Goal: Task Accomplishment & Management: Use online tool/utility

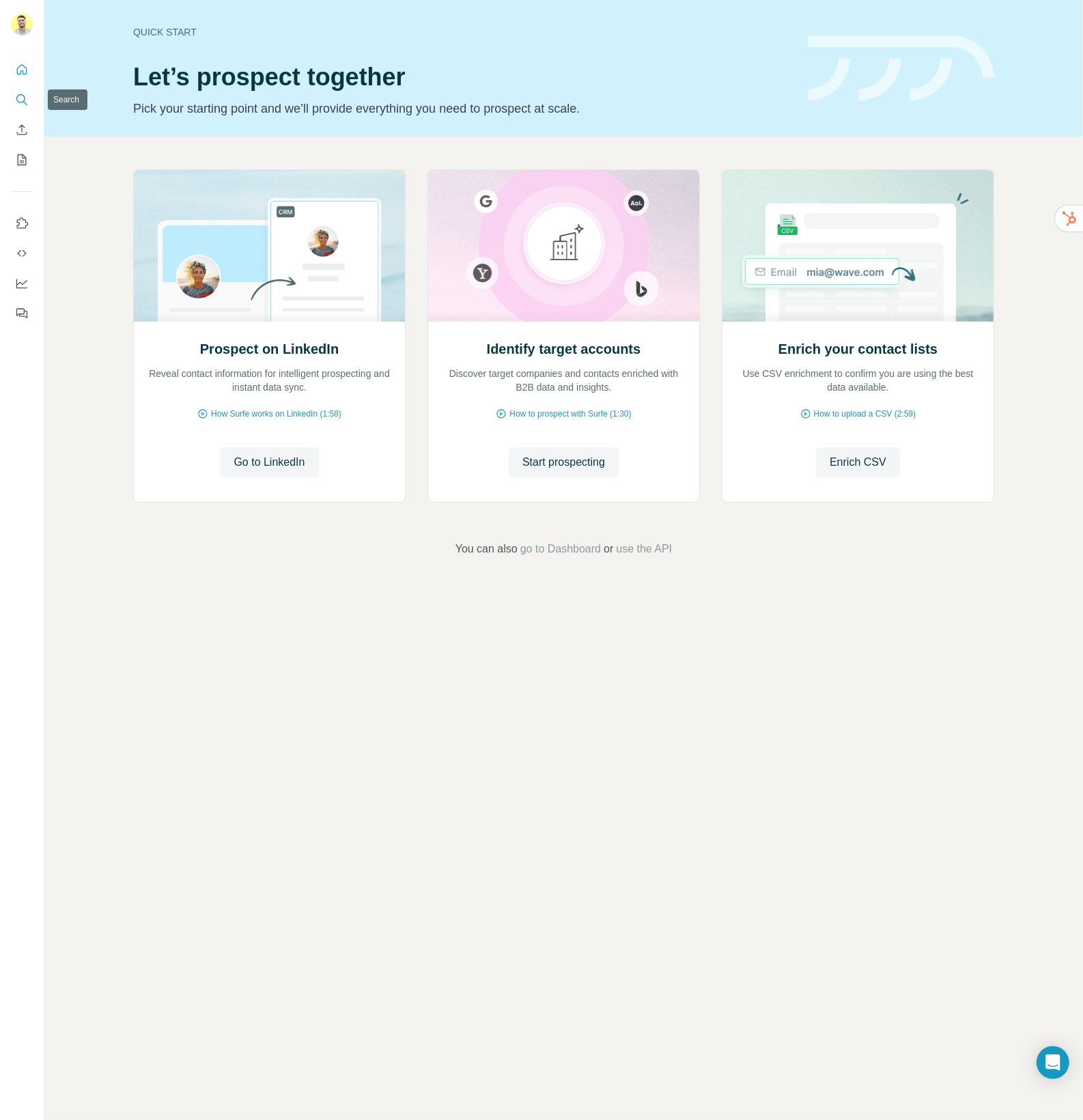
click at [15, 101] on icon "Search" at bounding box center [22, 99] width 14 height 14
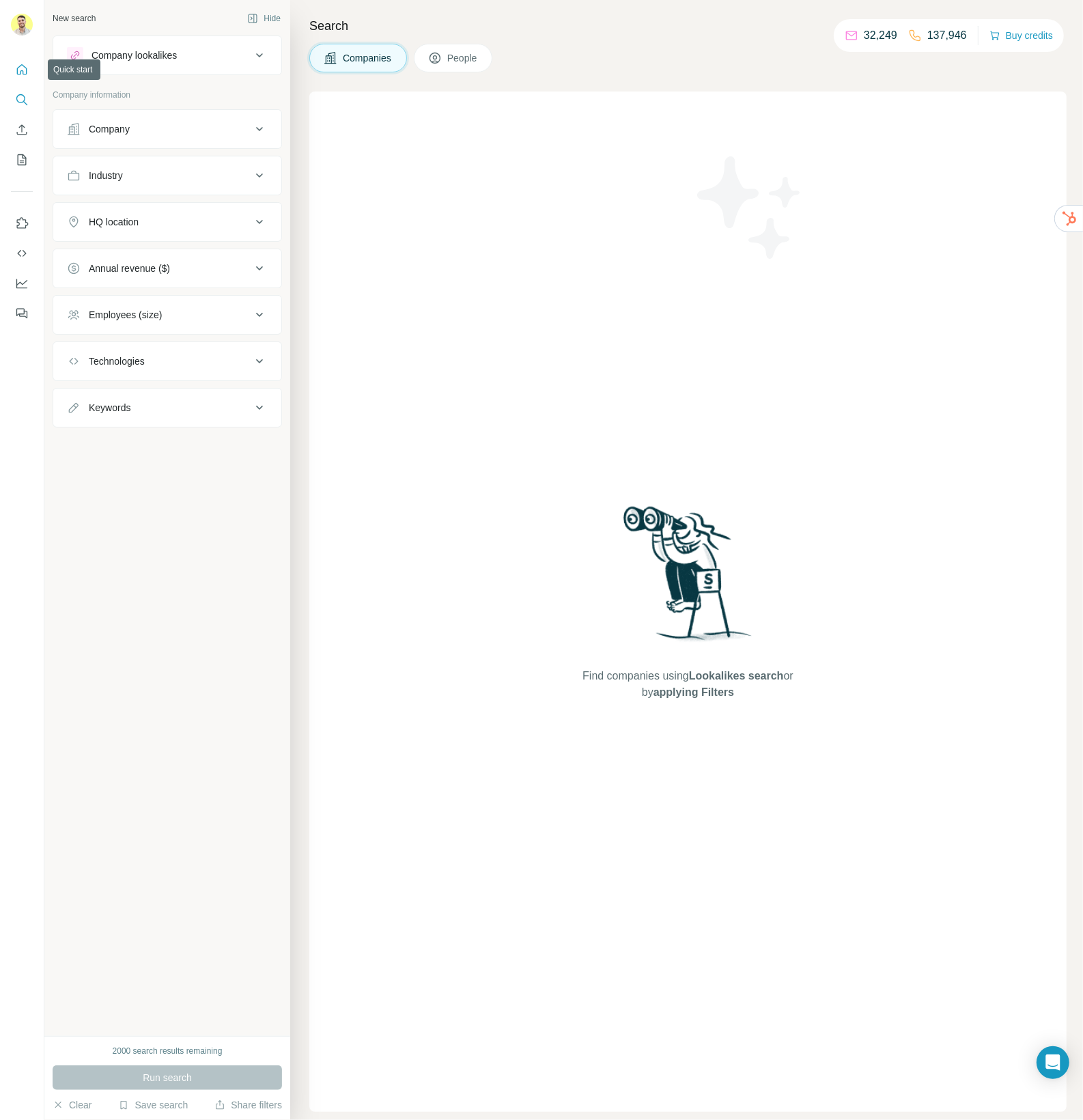
click at [20, 66] on icon "Quick start" at bounding box center [22, 69] width 14 height 14
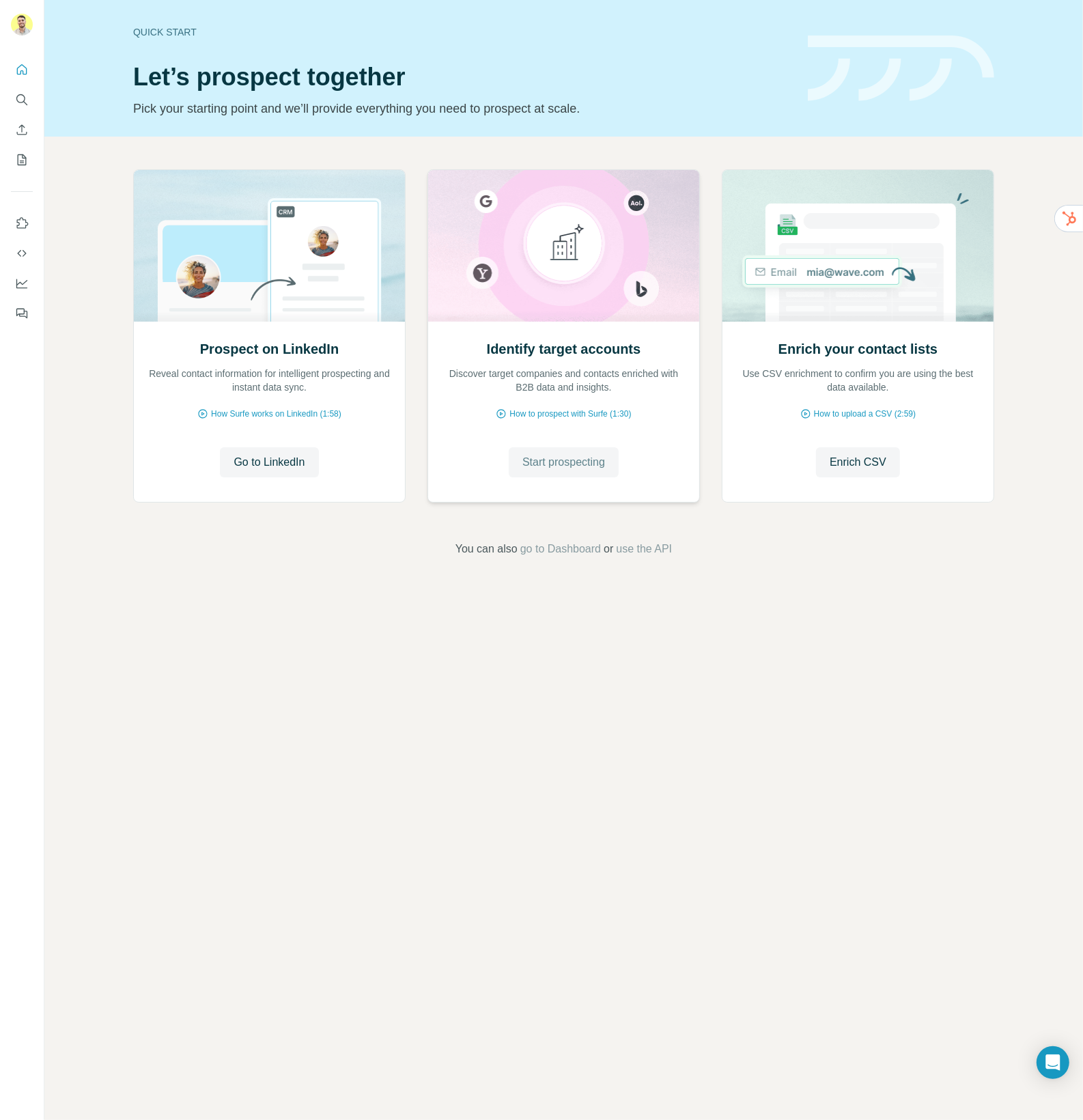
click at [535, 456] on span "Start prospecting" at bounding box center [564, 462] width 82 height 16
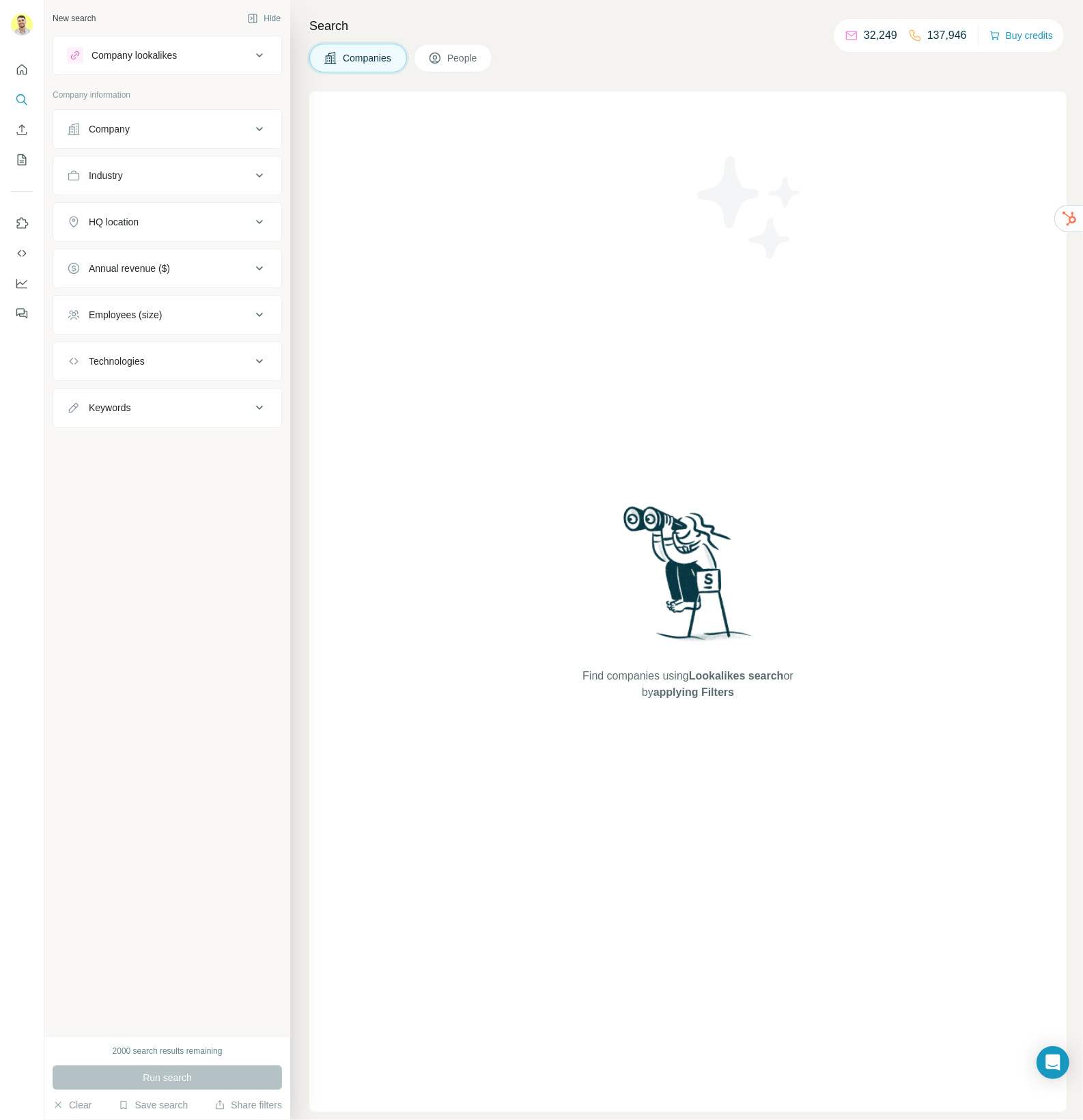
click at [463, 60] on span "People" at bounding box center [463, 57] width 31 height 14
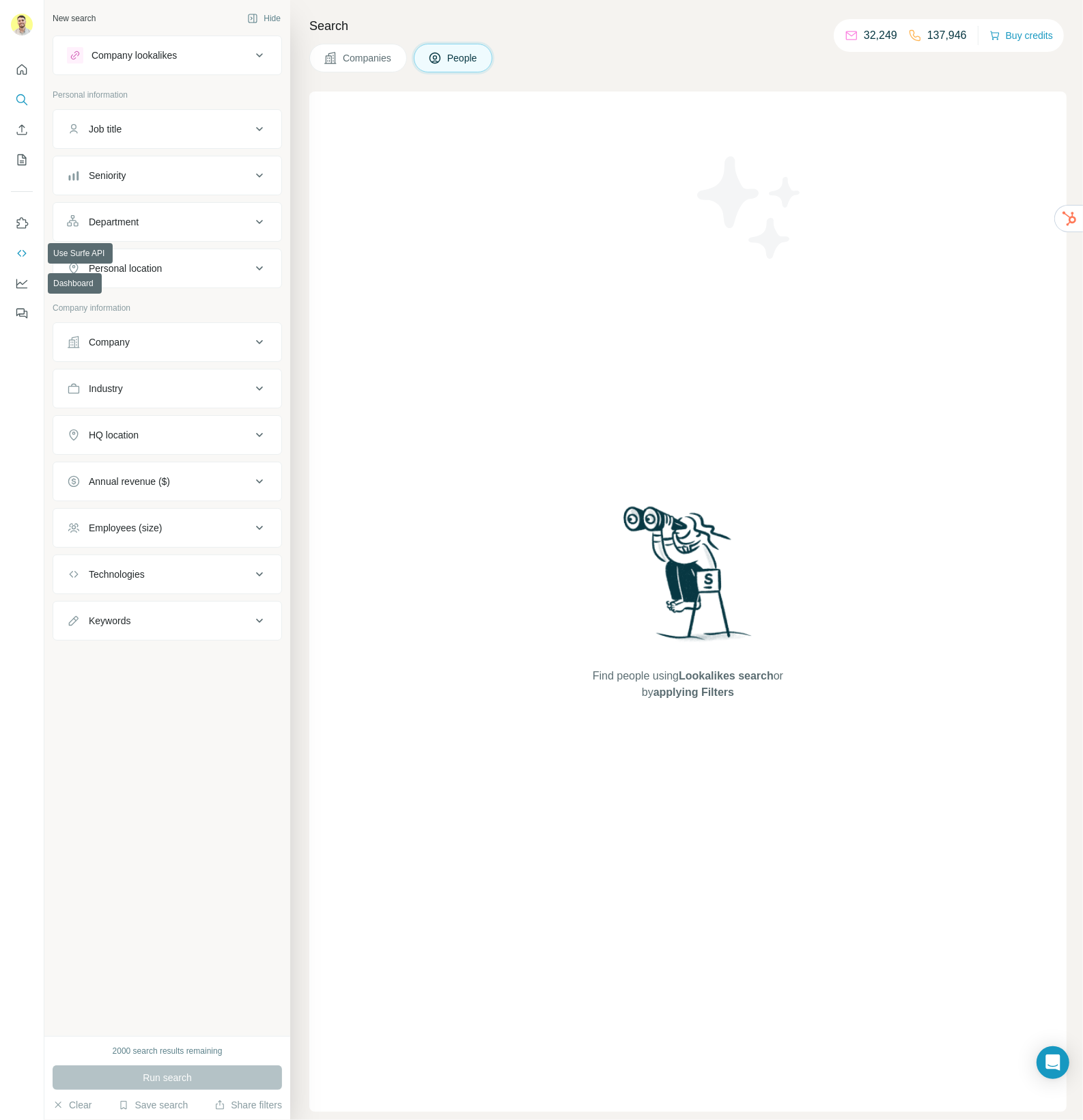
click at [22, 253] on icon "Use Surfe API" at bounding box center [22, 253] width 14 height 14
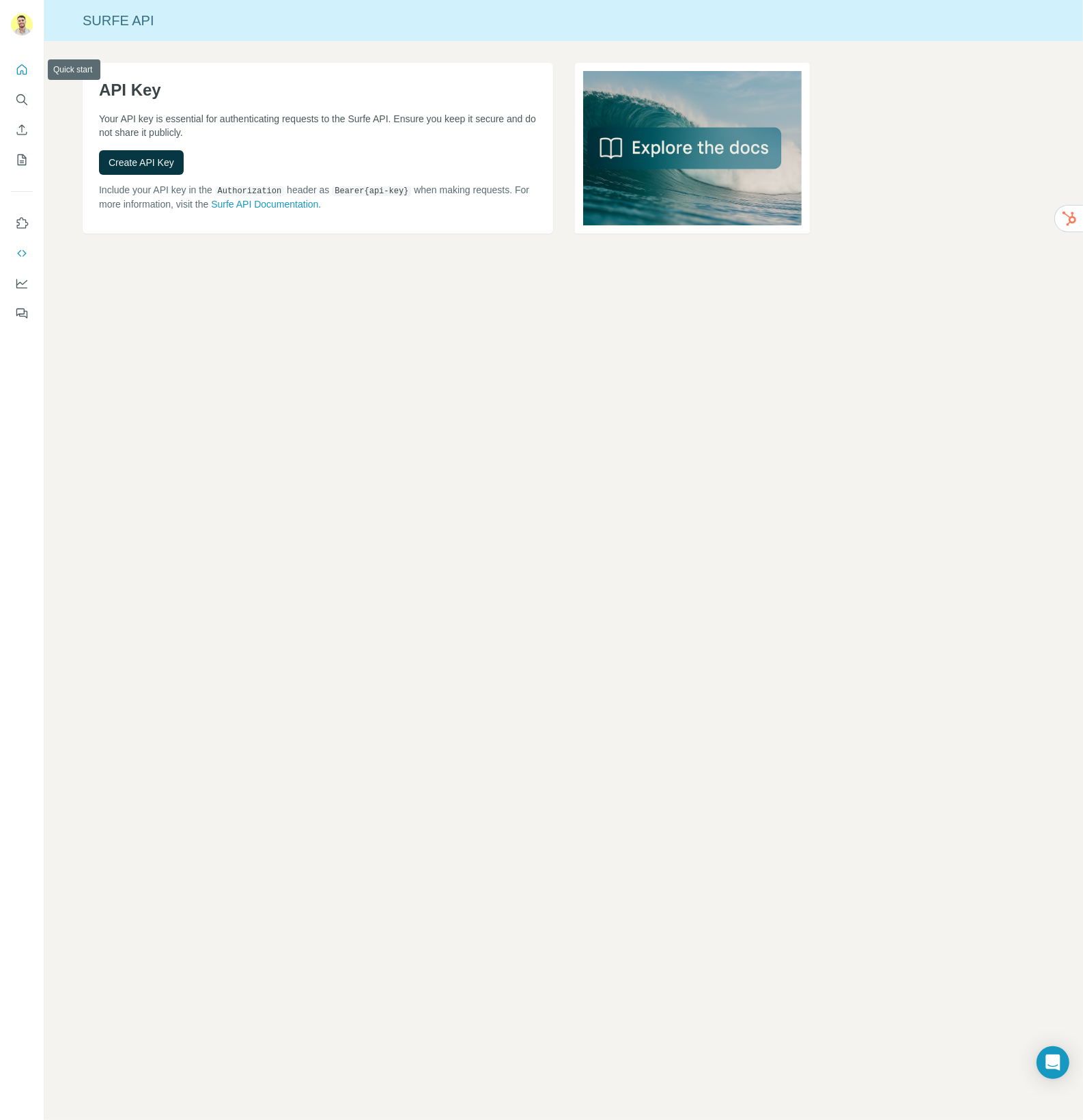
click at [23, 77] on button "Quick start" at bounding box center [22, 69] width 22 height 24
